Goal: Find contact information

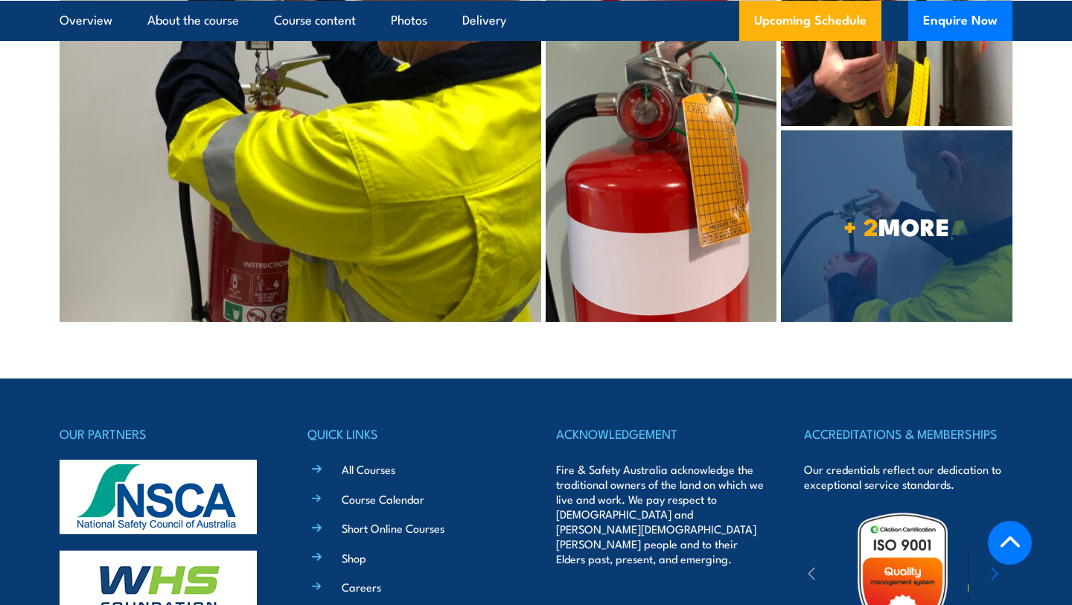
scroll to position [5866, 0]
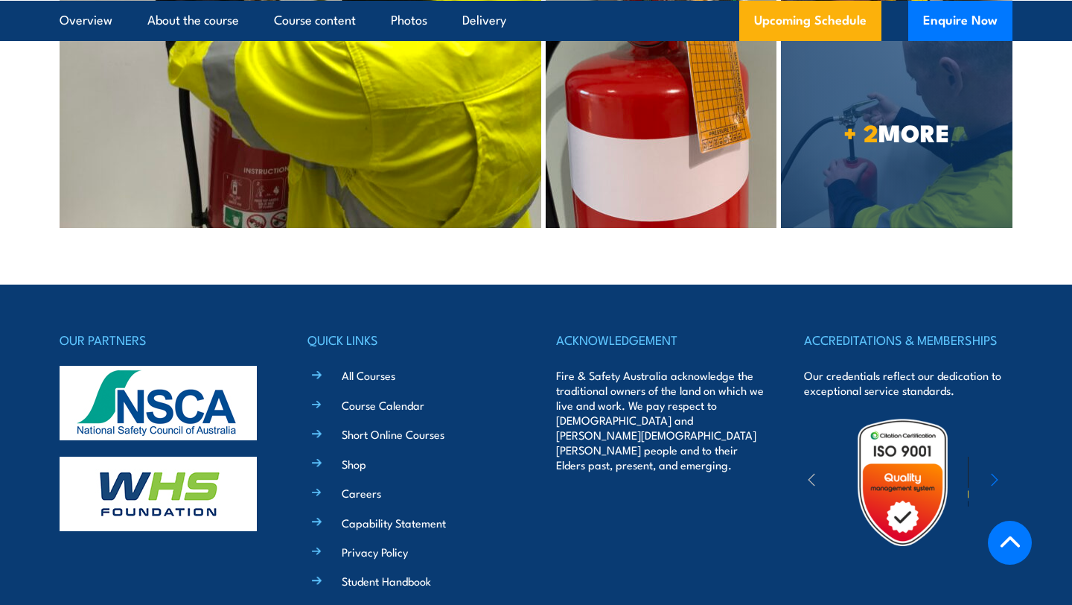
click at [360, 602] on link "Contact" at bounding box center [361, 610] width 39 height 16
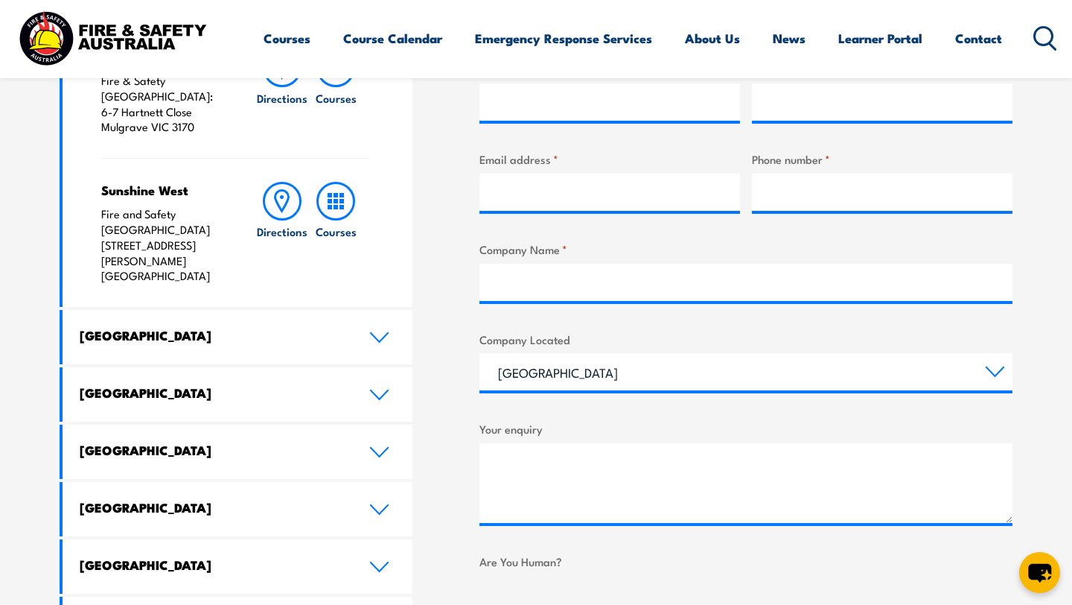
scroll to position [623, 0]
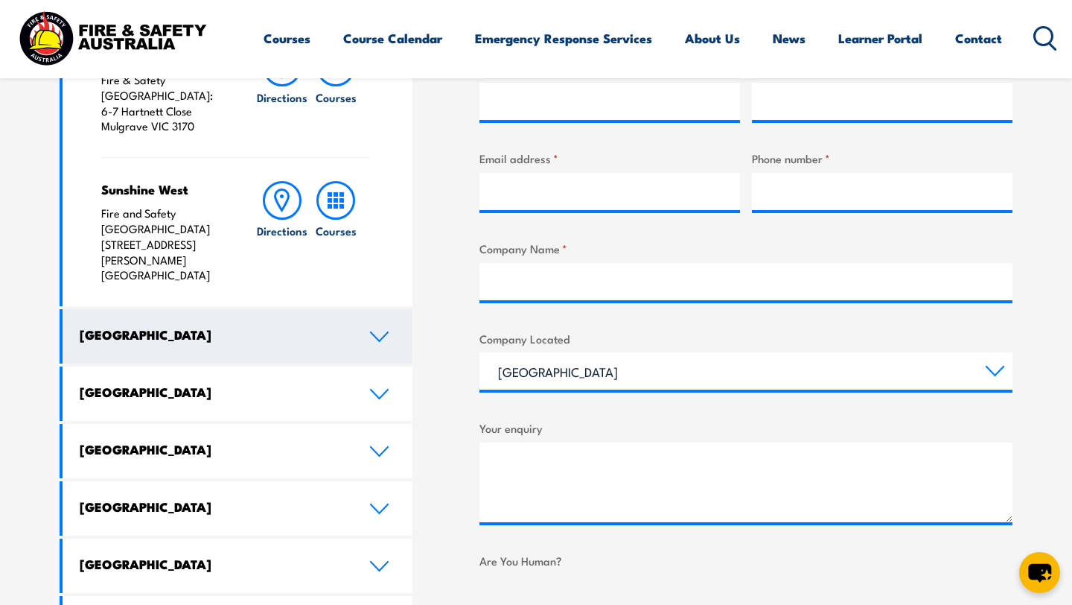
click at [377, 332] on icon at bounding box center [379, 336] width 17 height 9
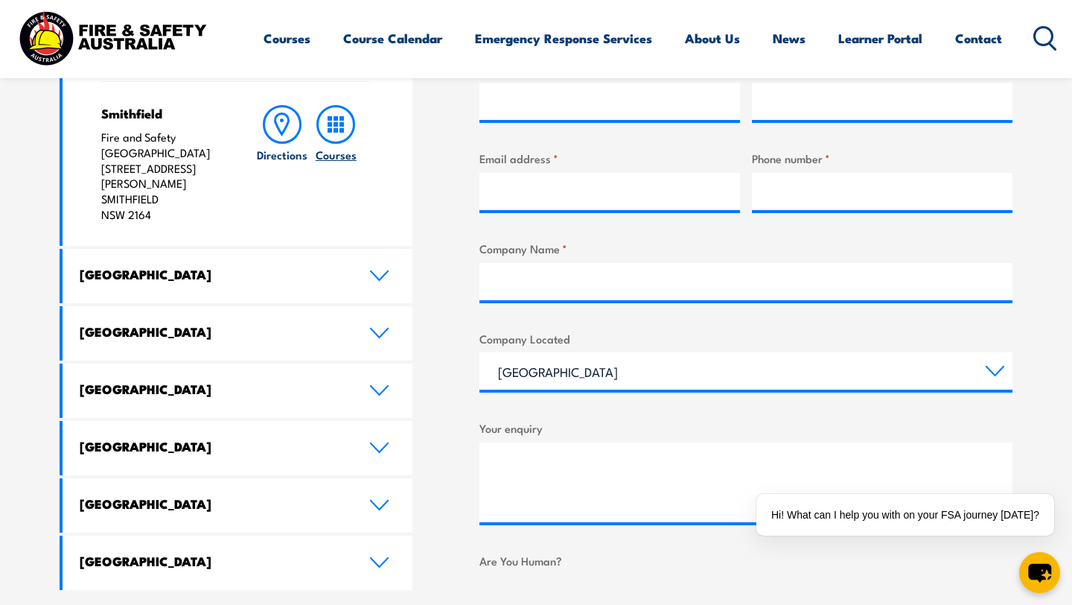
click at [334, 110] on icon at bounding box center [335, 124] width 39 height 39
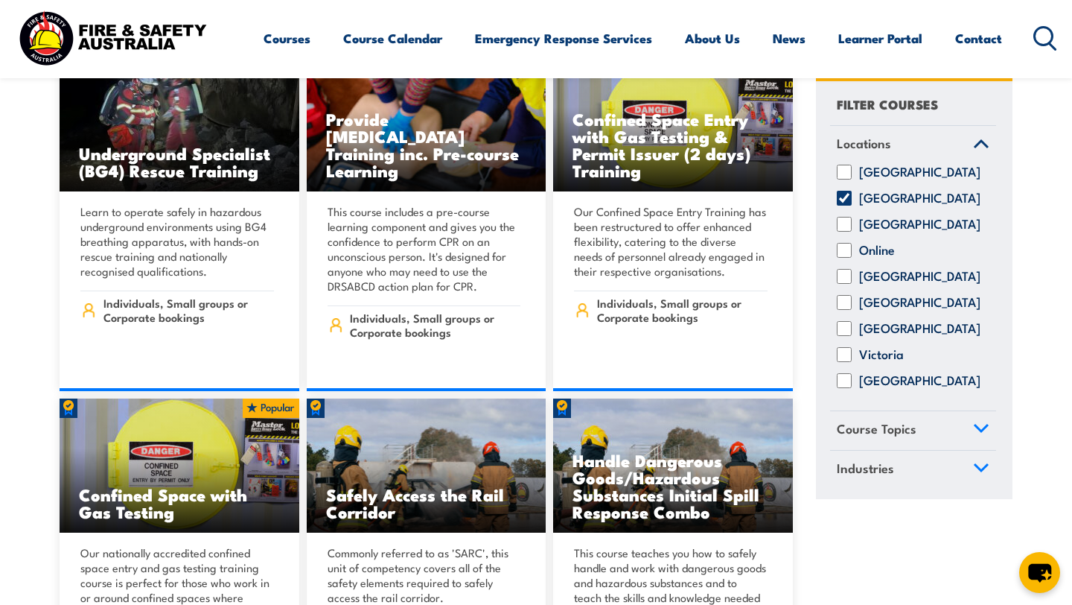
scroll to position [1484, 0]
